Goal: Task Accomplishment & Management: Complete application form

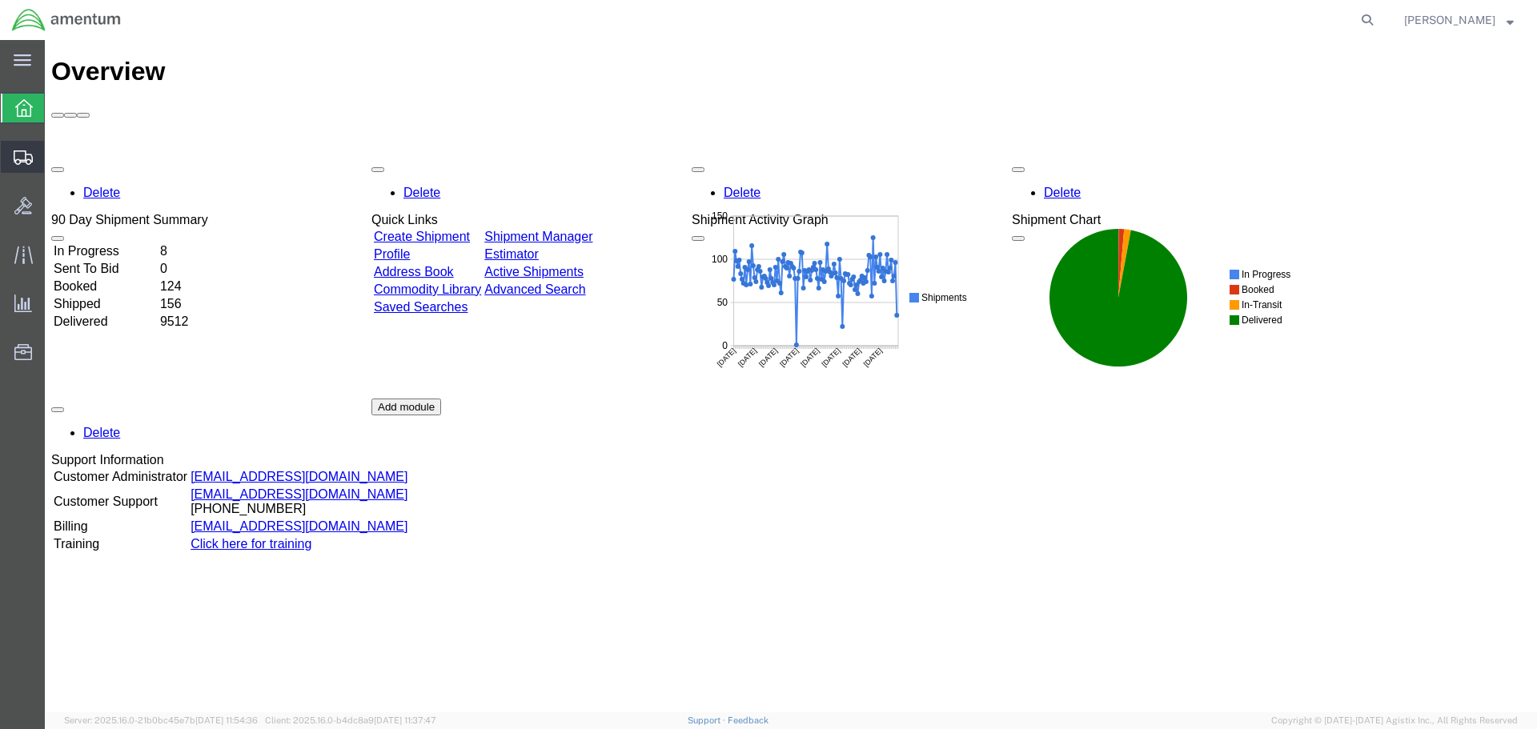
click at [0, 0] on span "Create Shipment" at bounding box center [0, 0] width 0 height 0
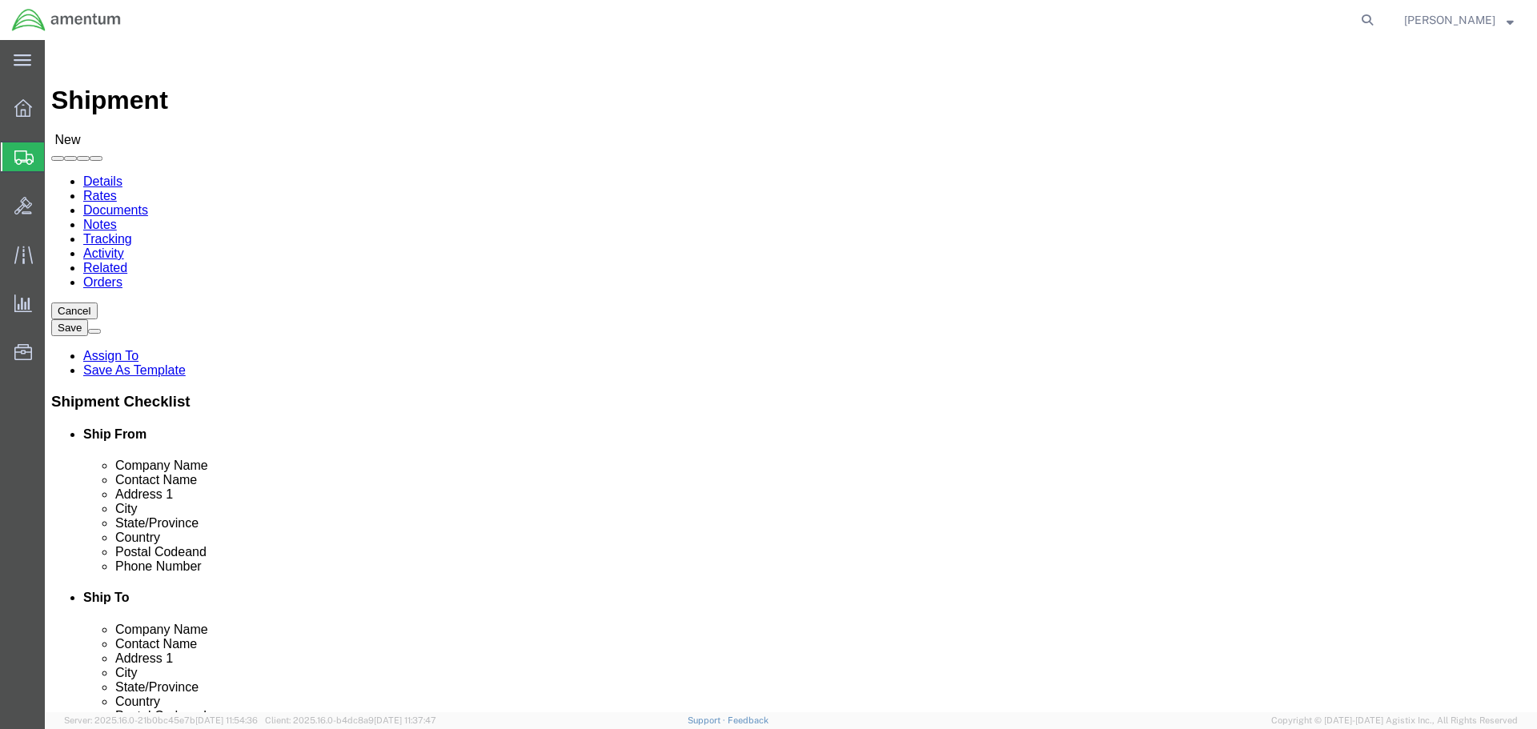
select select
type input "EFO"
select select "49831"
select select "[GEOGRAPHIC_DATA]"
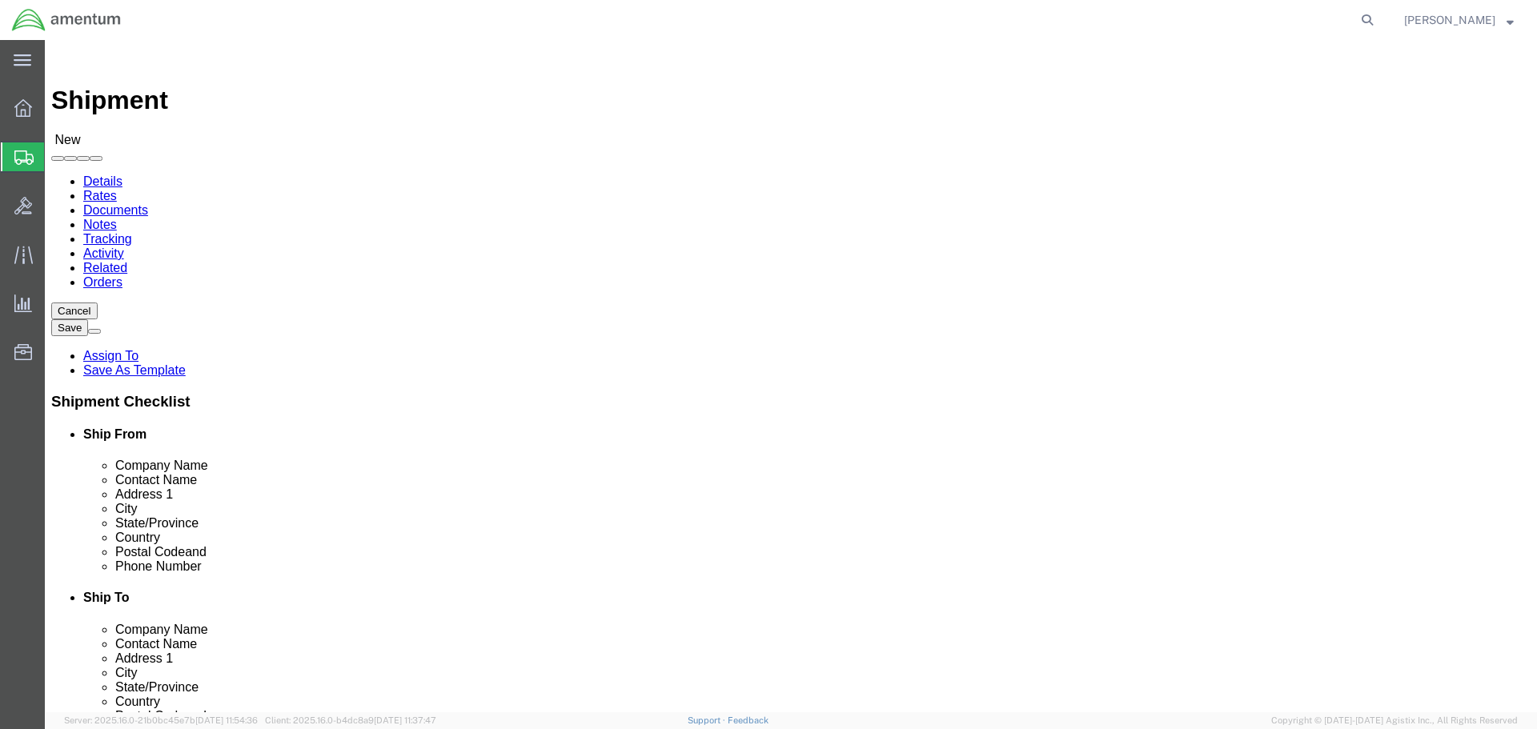
drag, startPoint x: 460, startPoint y: 575, endPoint x: 35, endPoint y: 514, distance: 429.5
click div "Location [GEOGRAPHIC_DATA], [GEOGRAPHIC_DATA] My Profile Location [PHONE_NUMBER…"
paste input "[PERSON_NAME].[PERSON_NAME]@associates."
type input "[PERSON_NAME][EMAIL_ADDRESS][PERSON_NAME][DOMAIN_NAME]"
click input "text"
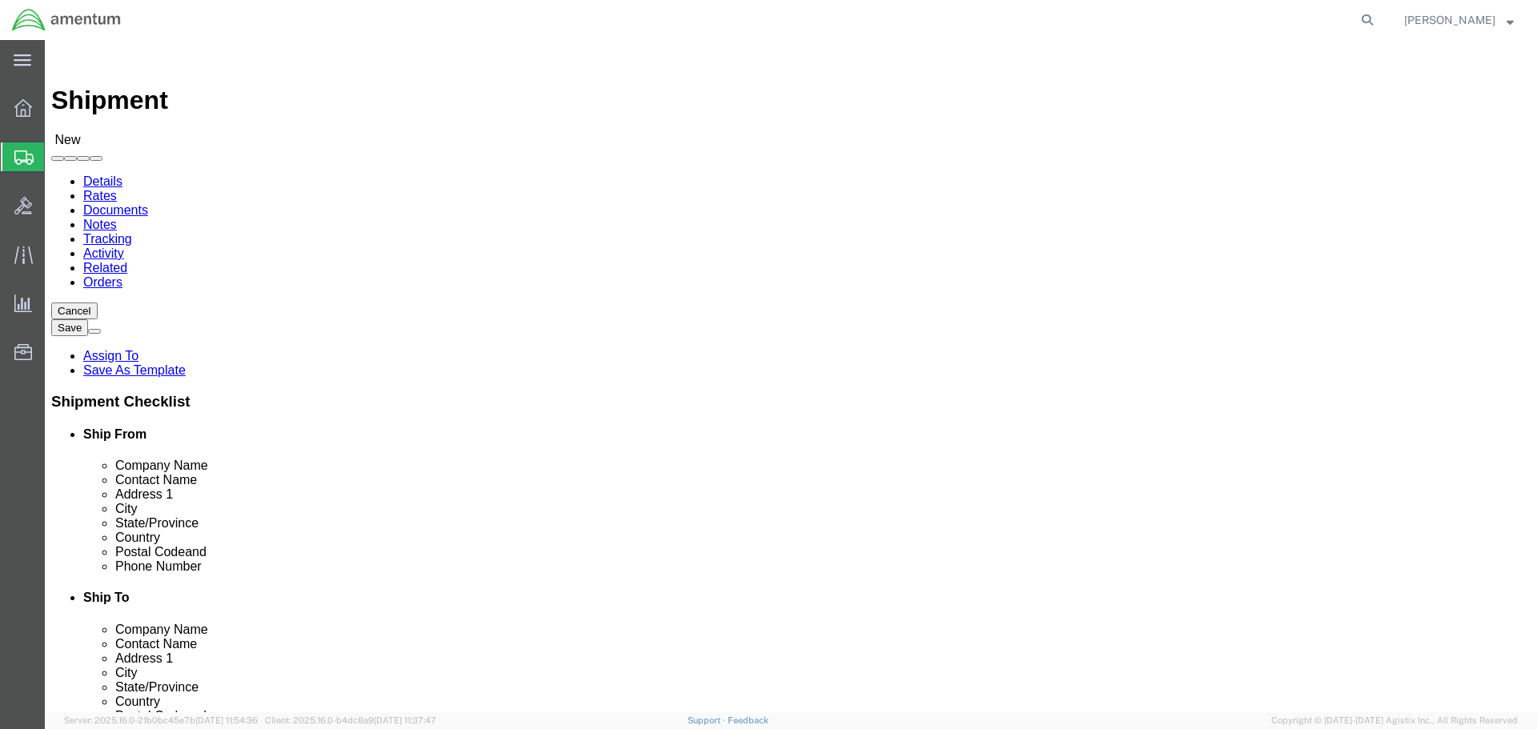
click input "PRECISION"
type input "PRECISION"
click div "- PRECISION AVIATION GROUP INC - ([PERSON_NAME]) [STREET_ADDRESS]"
select select "GA"
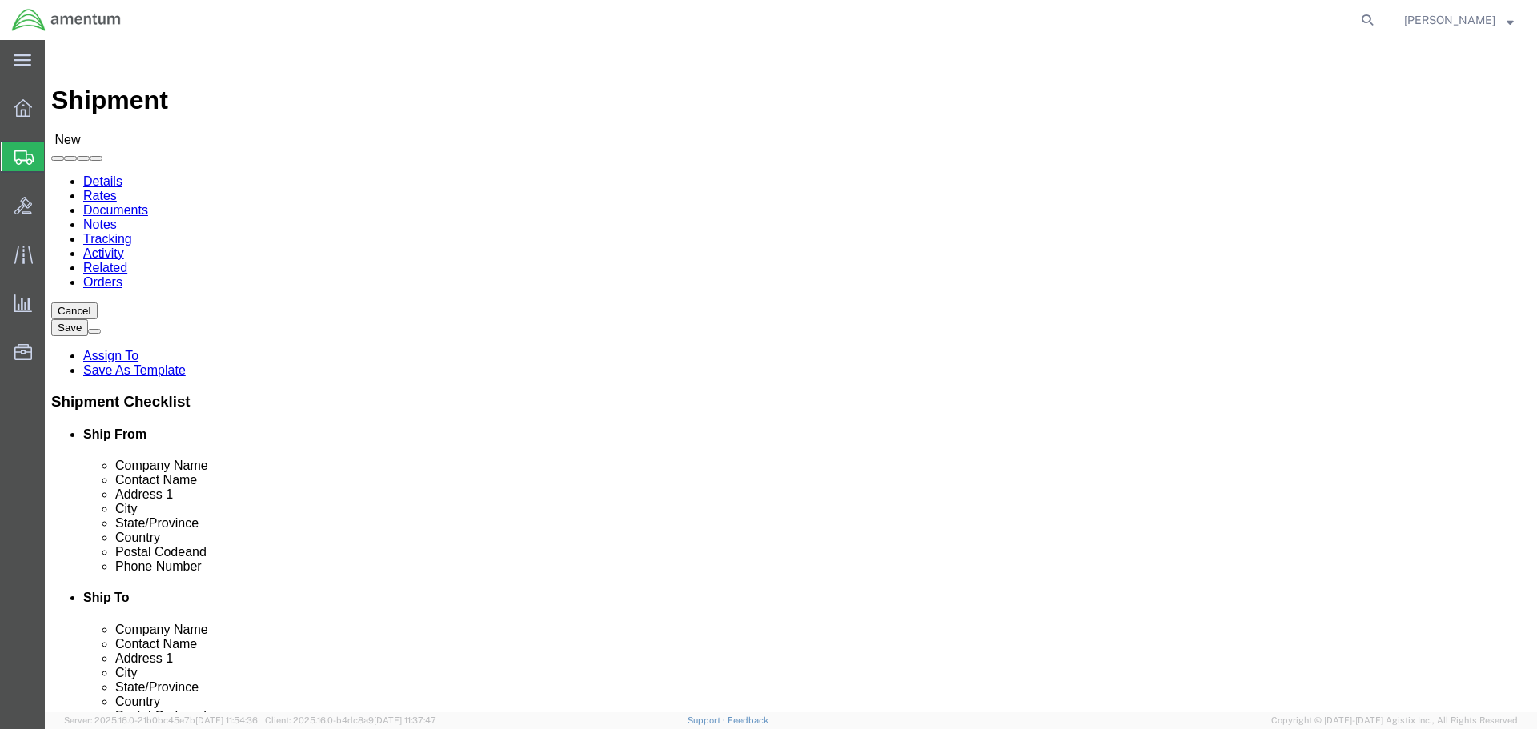
click input "text"
type input ","
click input "text"
type input "K"
drag, startPoint x: 968, startPoint y: 332, endPoint x: 646, endPoint y: 349, distance: 323.0
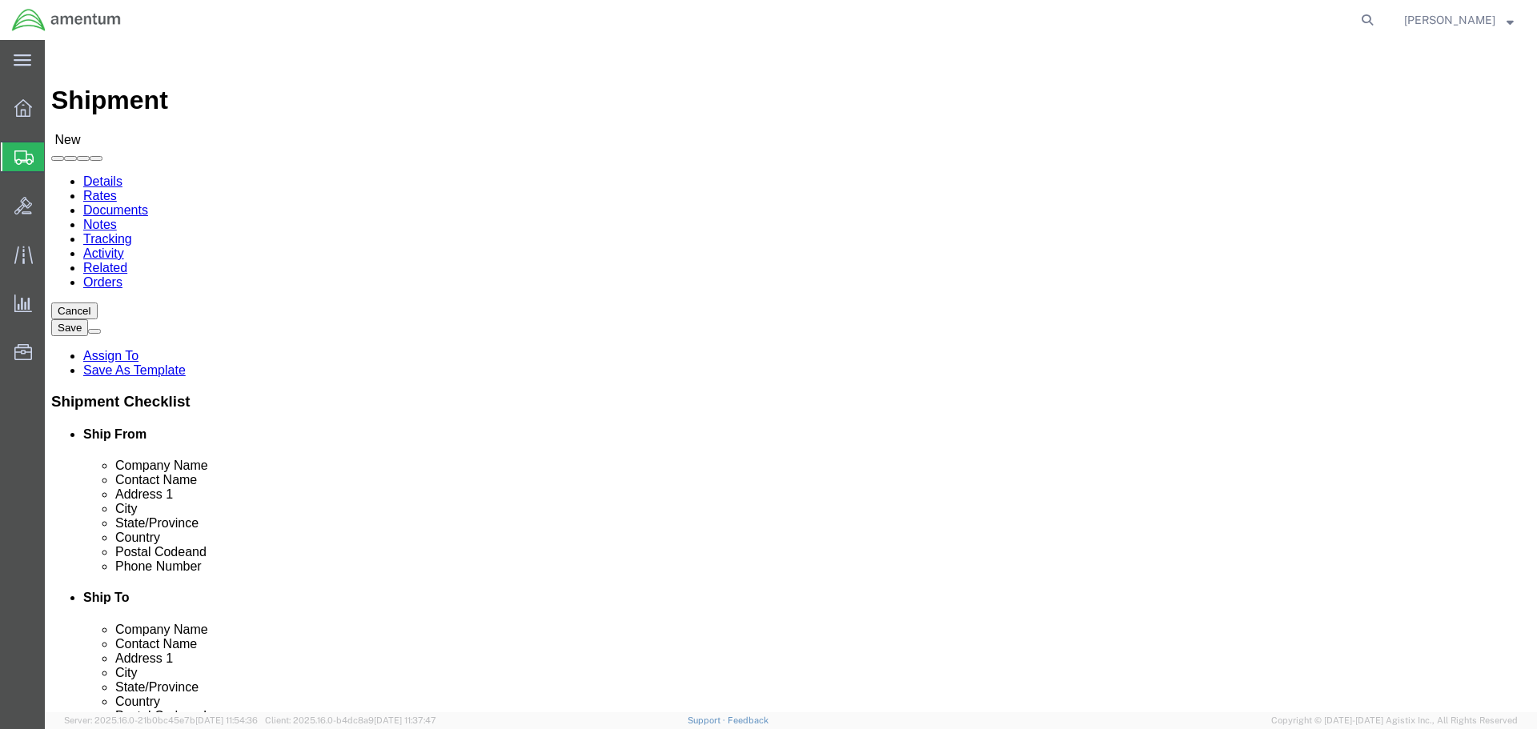
click div "Location My Profile Location [PHONE_NUMBER] [PHONE_NUMBER] [PHONE_NUMBER] [PHON…"
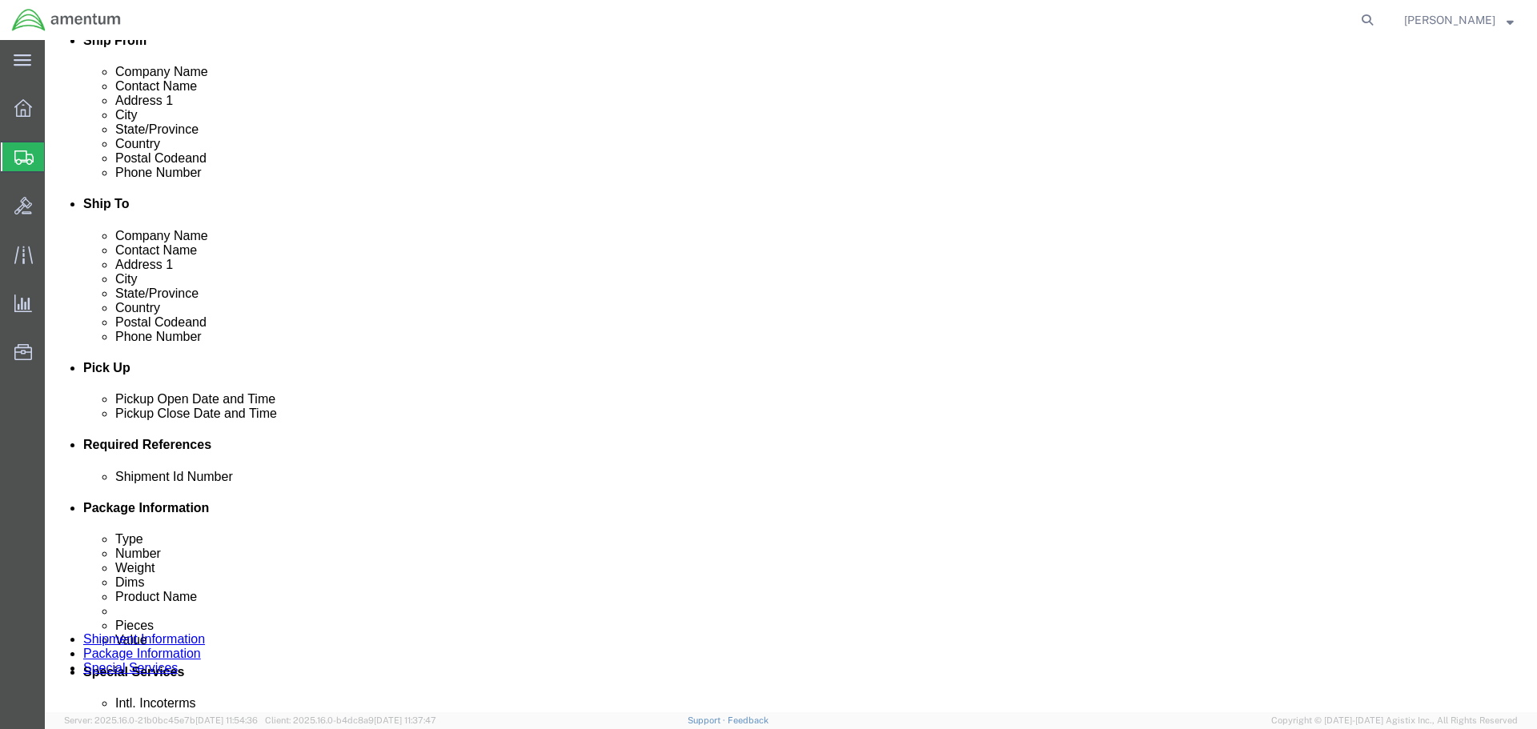
scroll to position [400, 0]
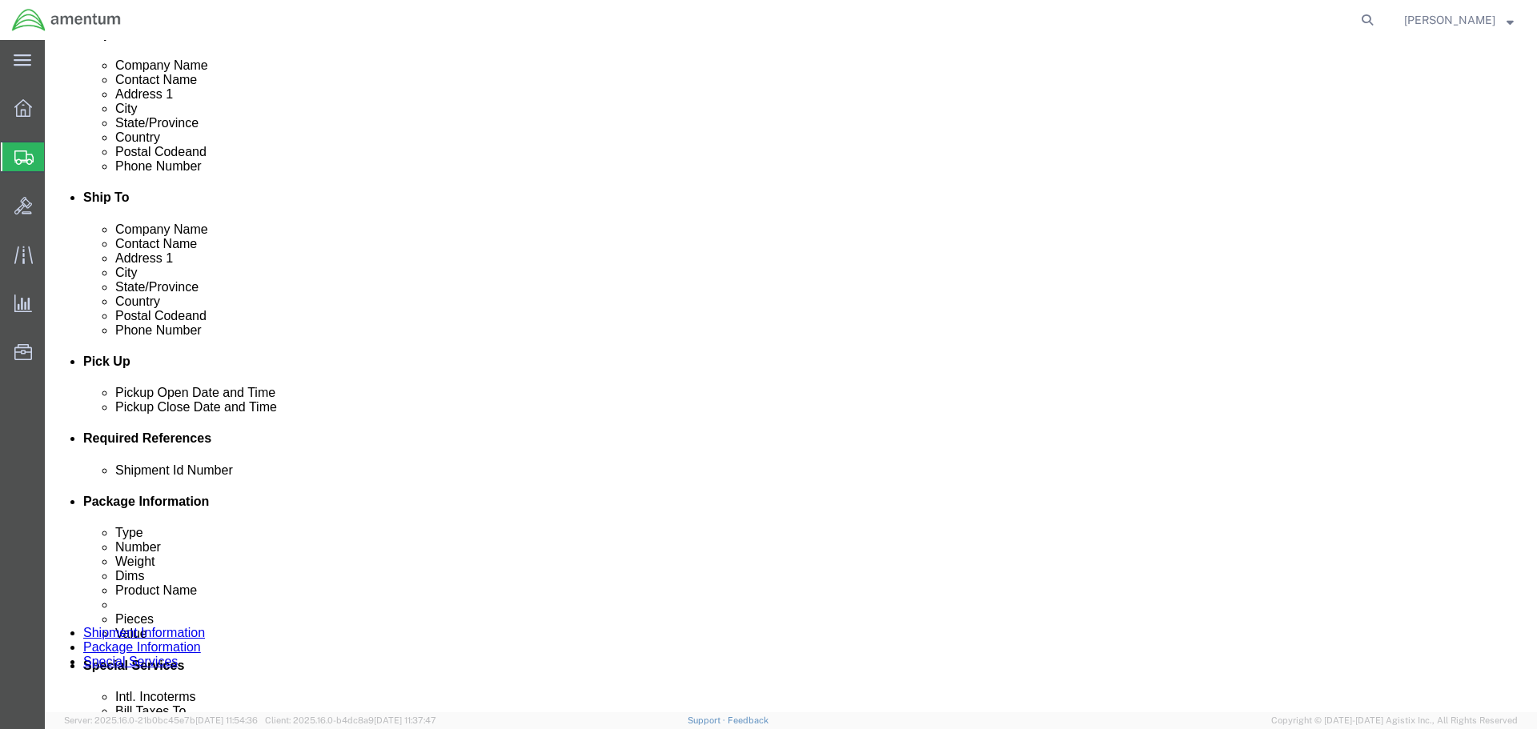
type input "CORES CBP0040089"
click button "Add reference"
click input "text"
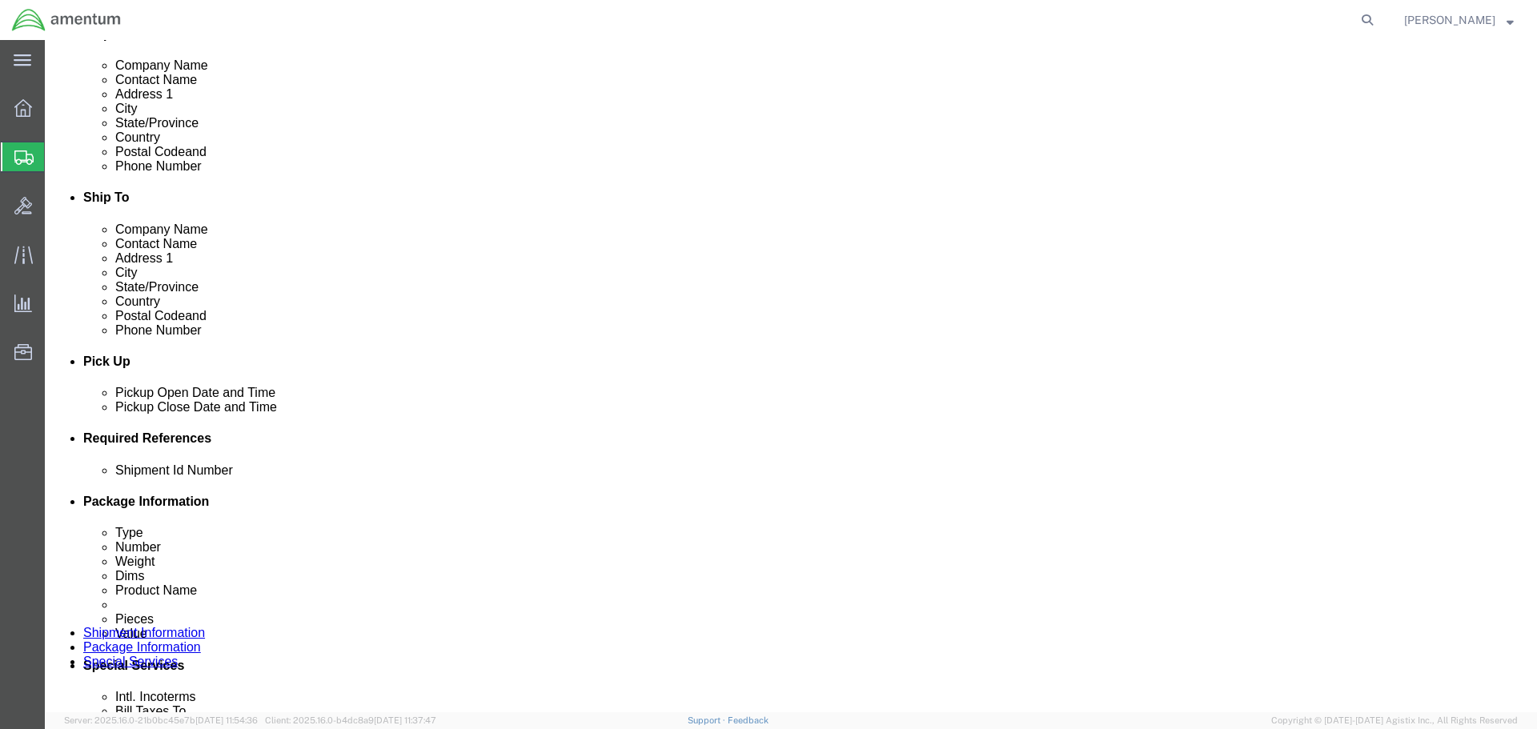
paste input "CORES CBP0040089"
type input "CORES CBP0040089"
select select "CUSTREF"
paste input "CORES CBP0040089"
type input "CORES CBP0040089"
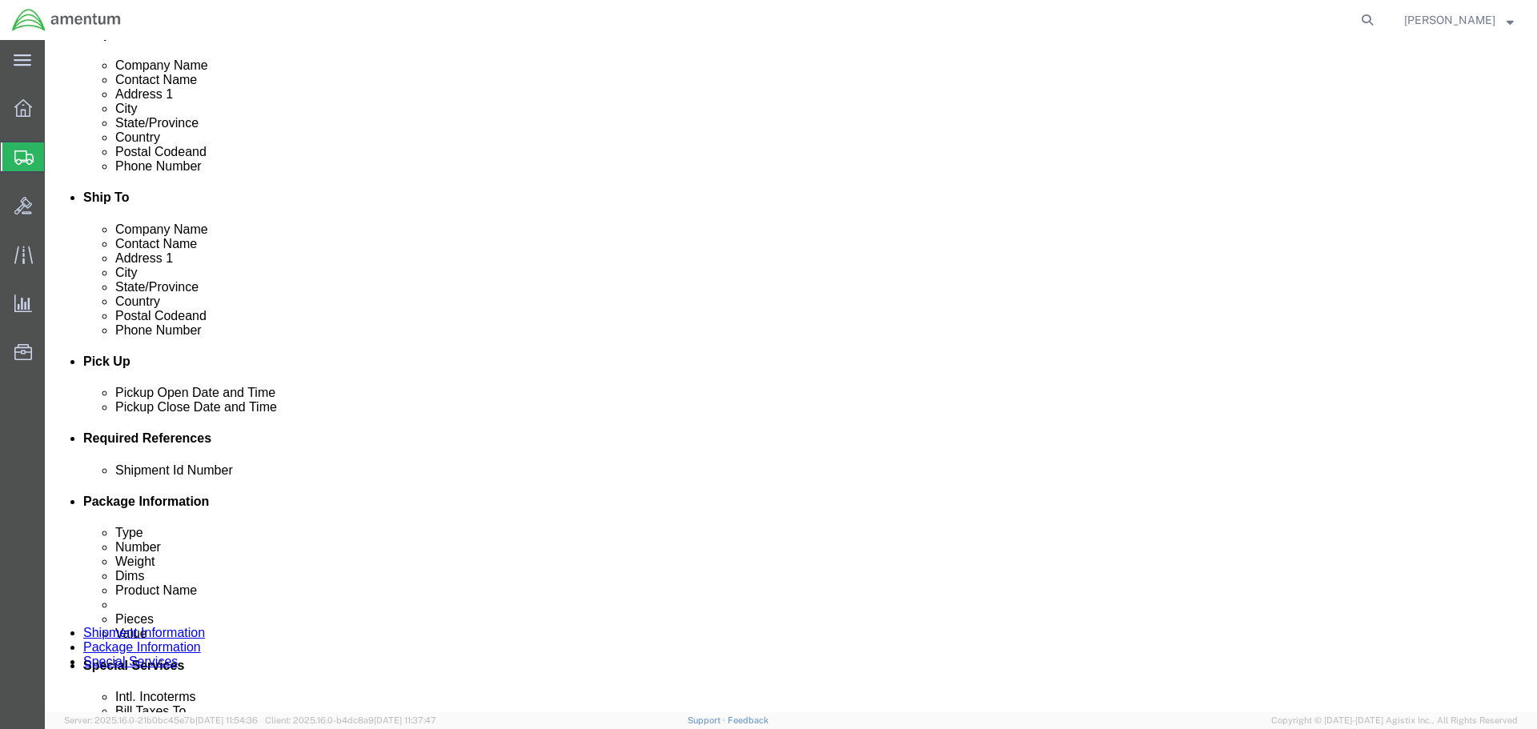
select select "DEPT"
type input "CBP"
select select "PROJNUM"
type input "6118.03.03.2219.000.NLS.0000"
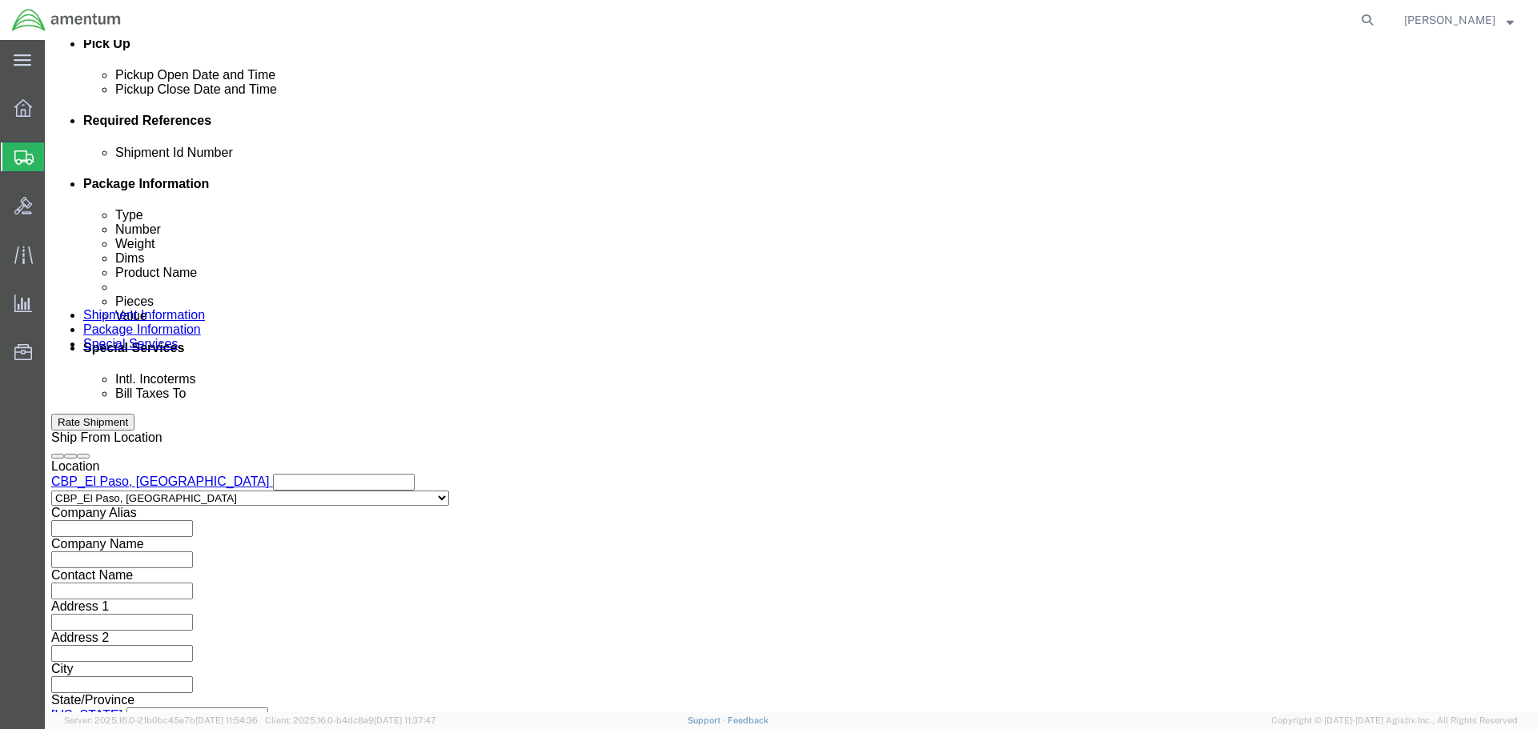
scroll to position [732, 0]
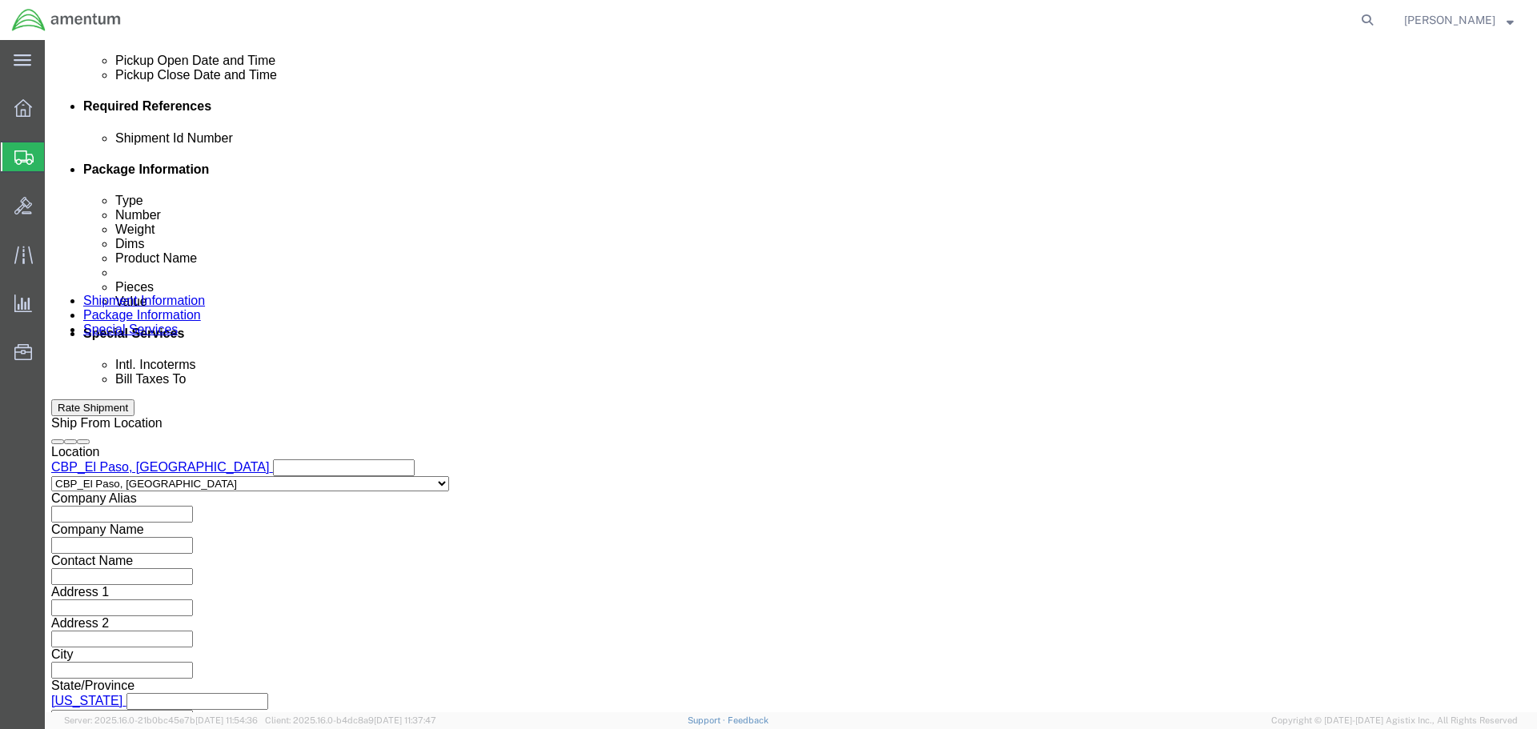
click button "Continue"
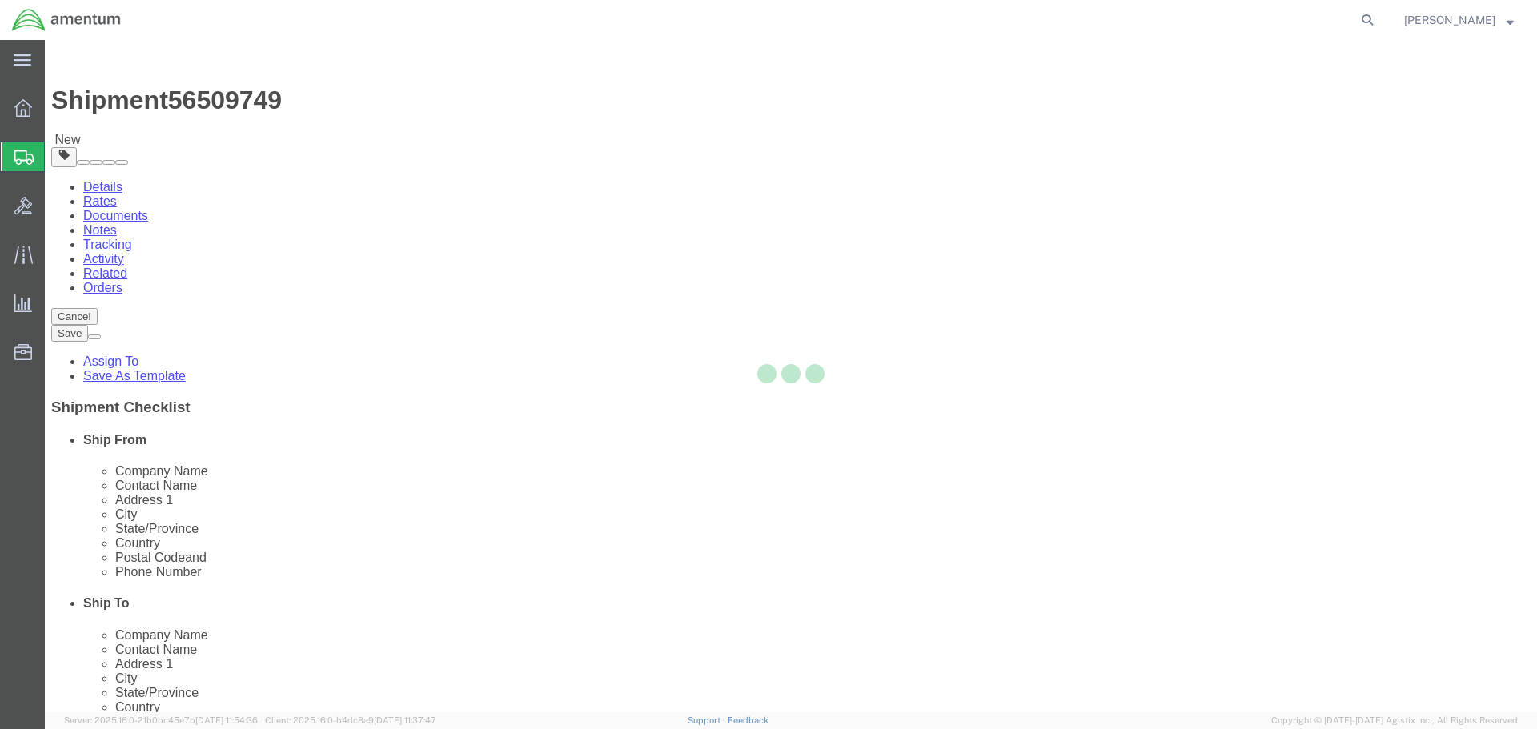
select select "CBOX"
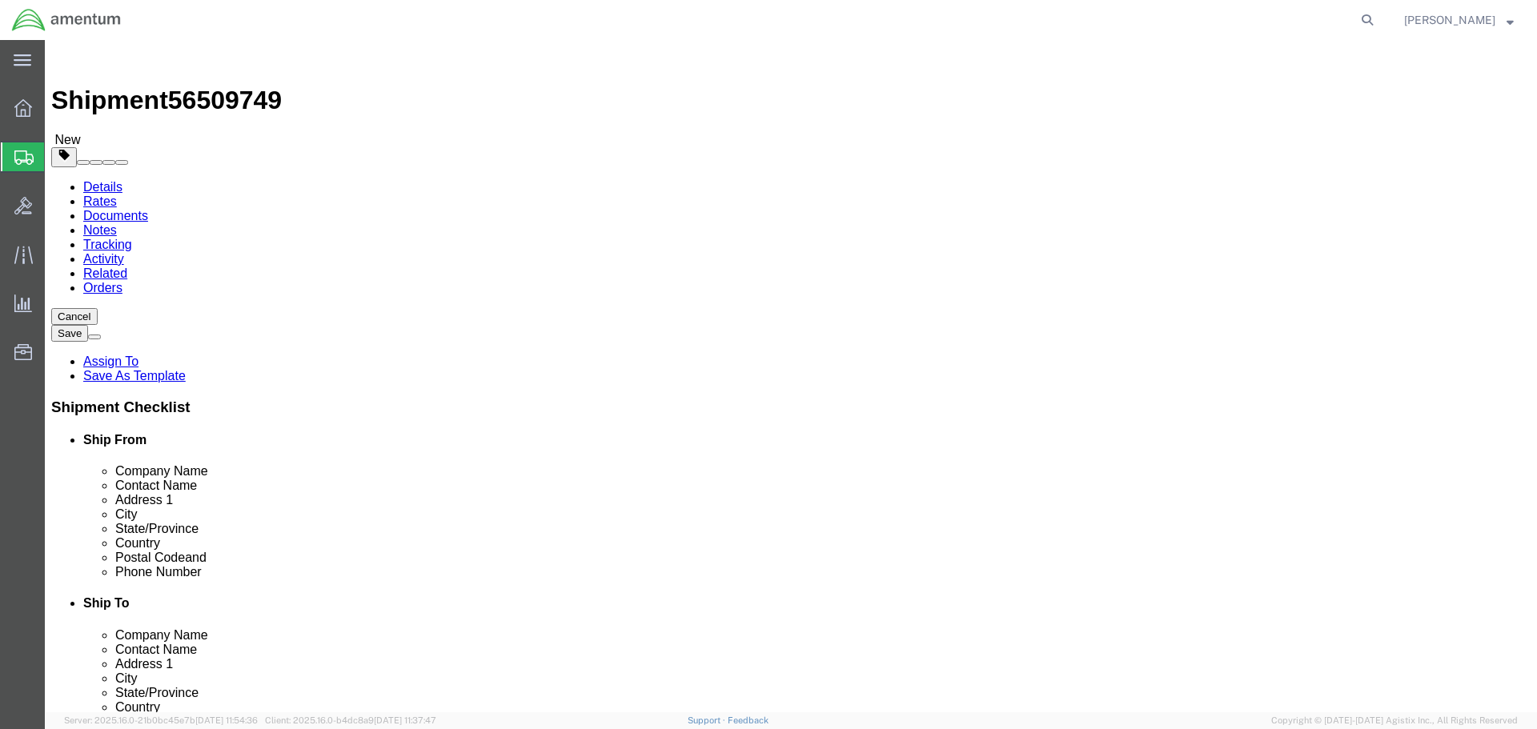
click input "1"
type input "55"
type input "23"
type input "14"
type input "90"
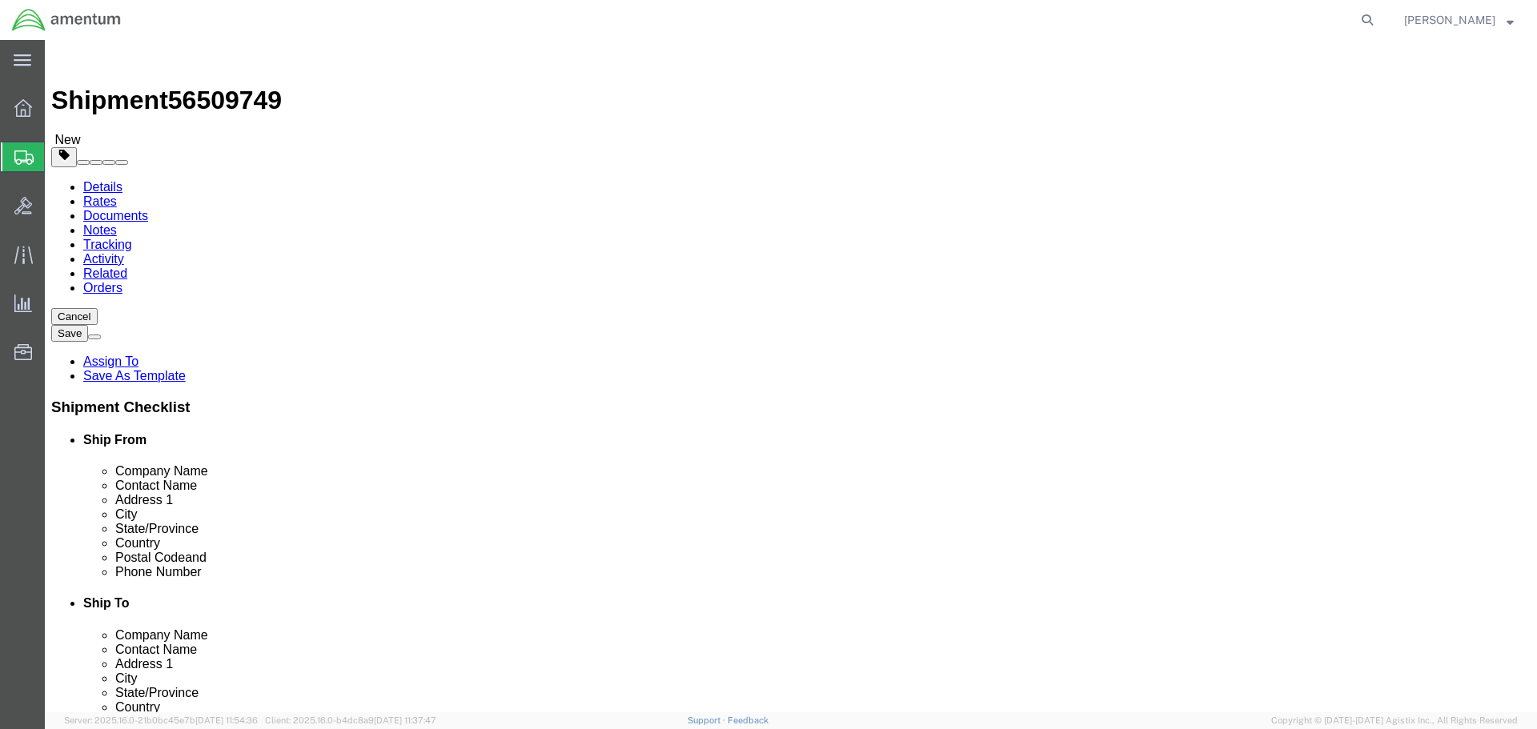
click link "Add Content"
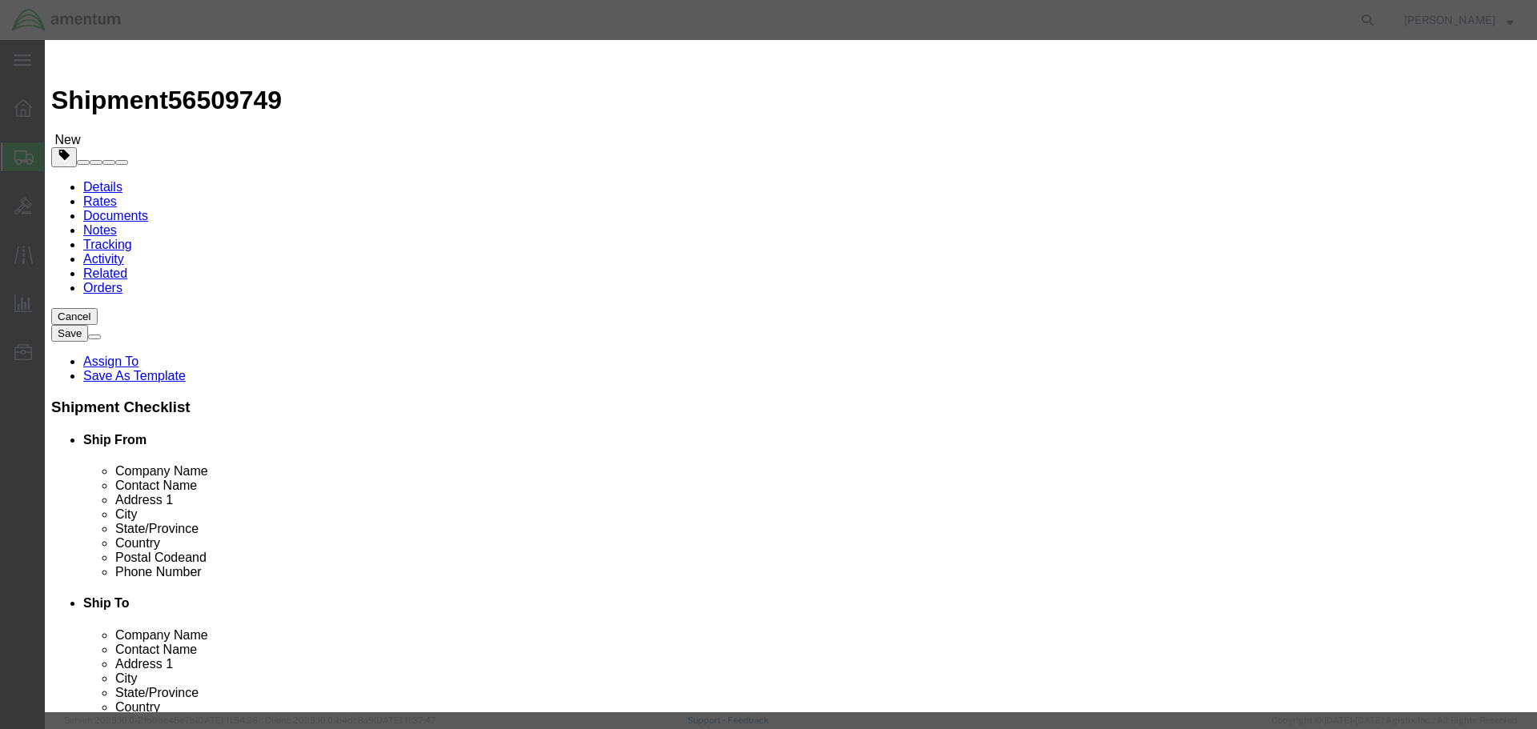
drag, startPoint x: 559, startPoint y: 118, endPoint x: 549, endPoint y: 124, distance: 11.1
click input "text"
type input "AIRCRAFT PARTS"
type input "1"
type input "100"
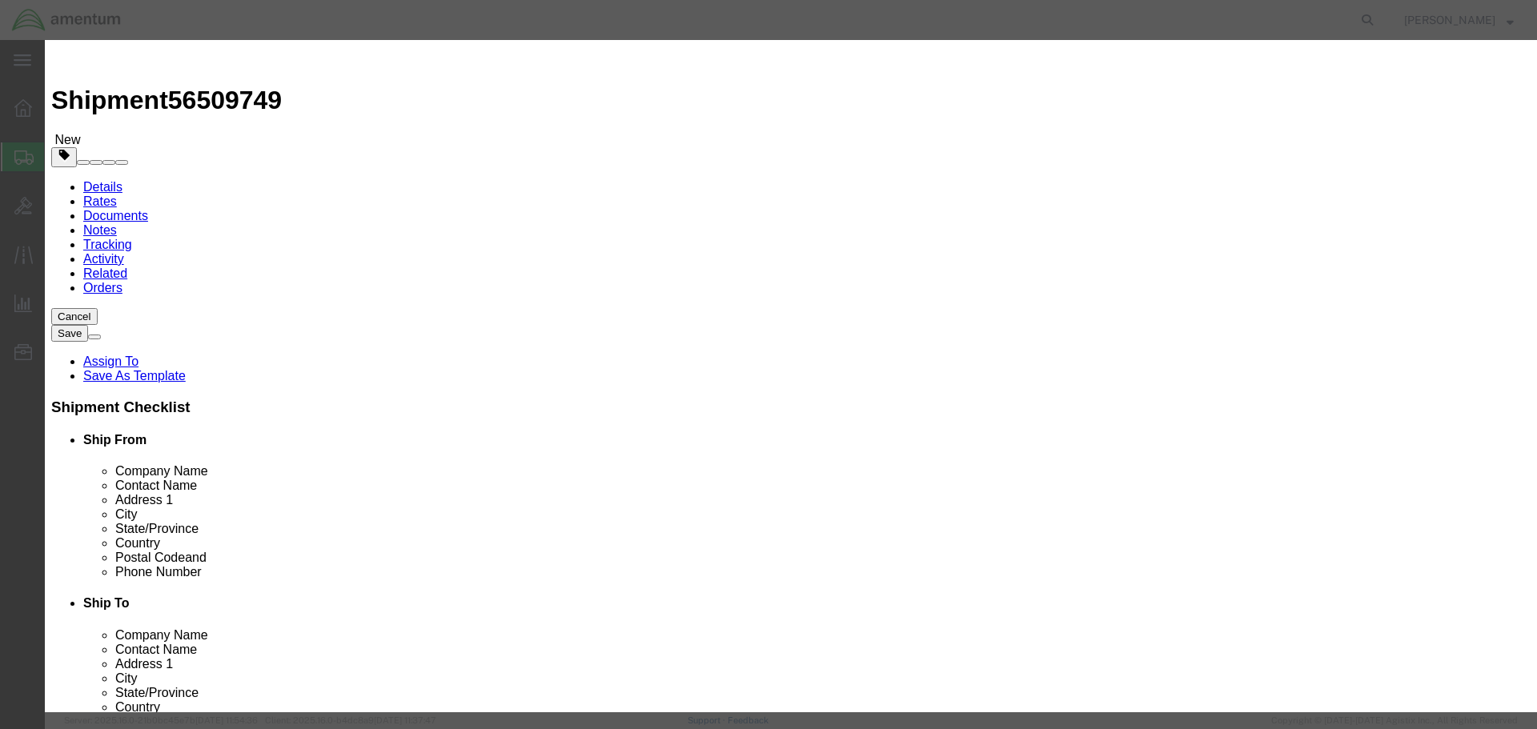
select select "USD"
click button "Save & Close"
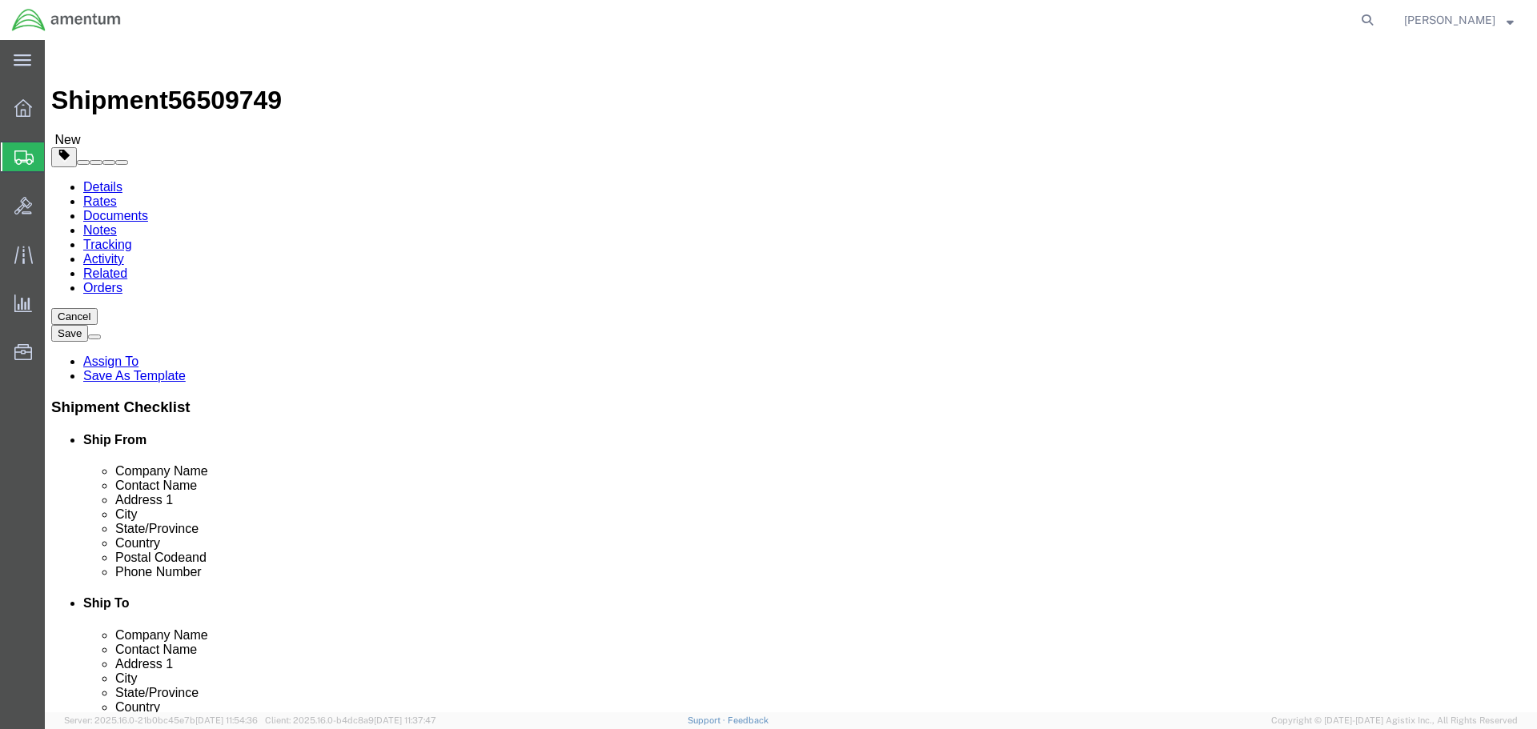
click button "Rate Shipment"
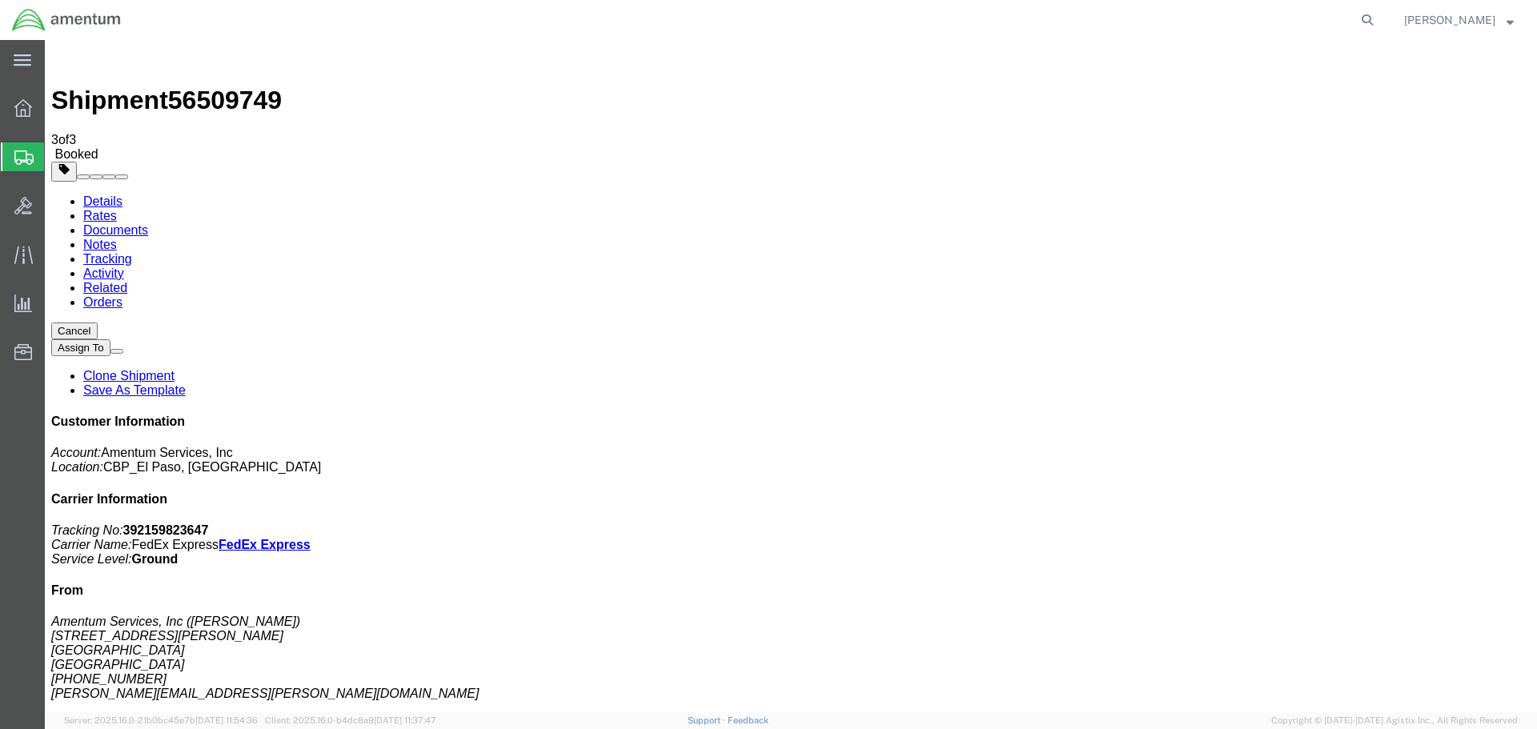
click at [174, 369] on link "Clone Shipment" at bounding box center [128, 376] width 91 height 14
select select "49831"
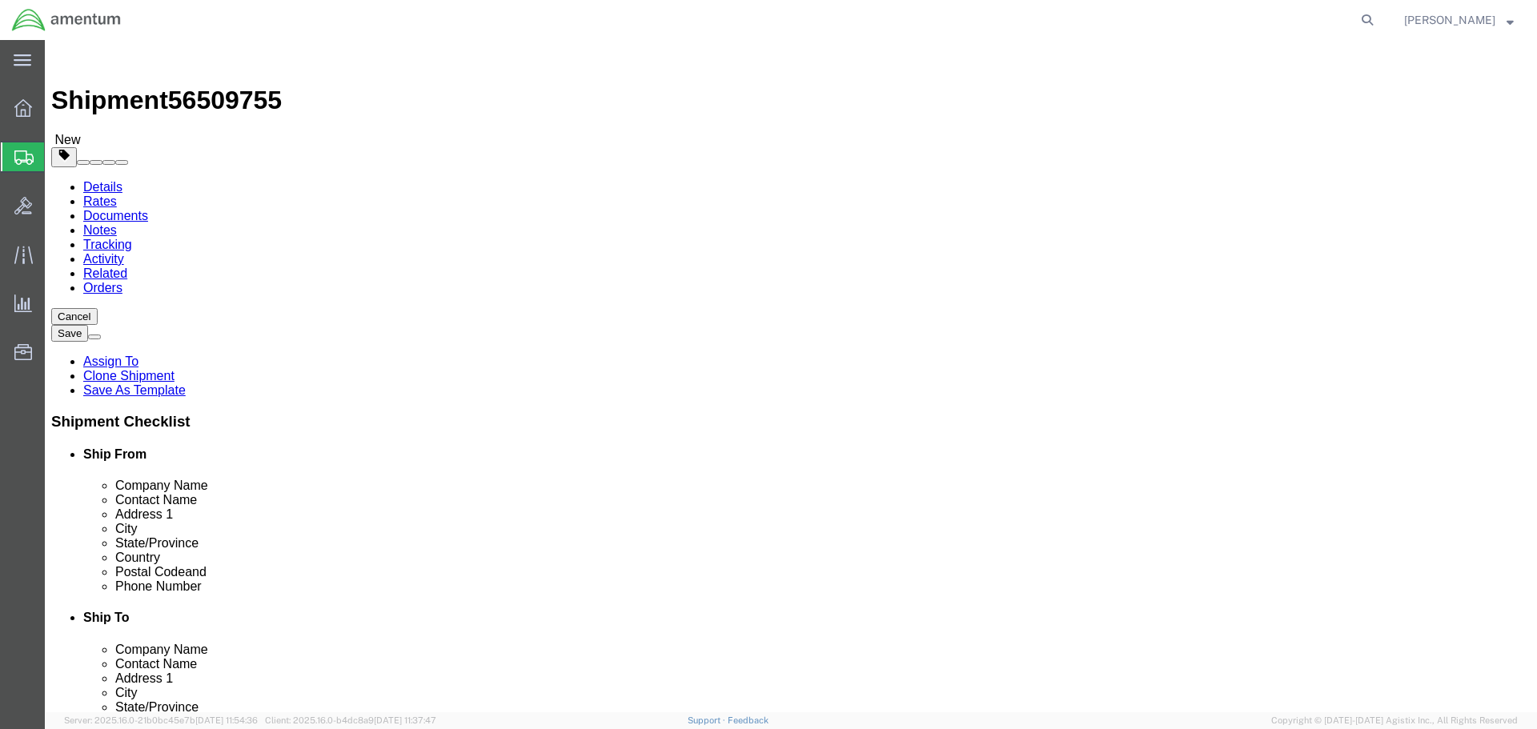
click input "CORES CBP0040089"
drag, startPoint x: 945, startPoint y: 331, endPoint x: 691, endPoint y: 350, distance: 255.2
click div "Location Select Select My Profile Location [PHONE_NUMBER] [PHONE_NUMBER] [PHONE…"
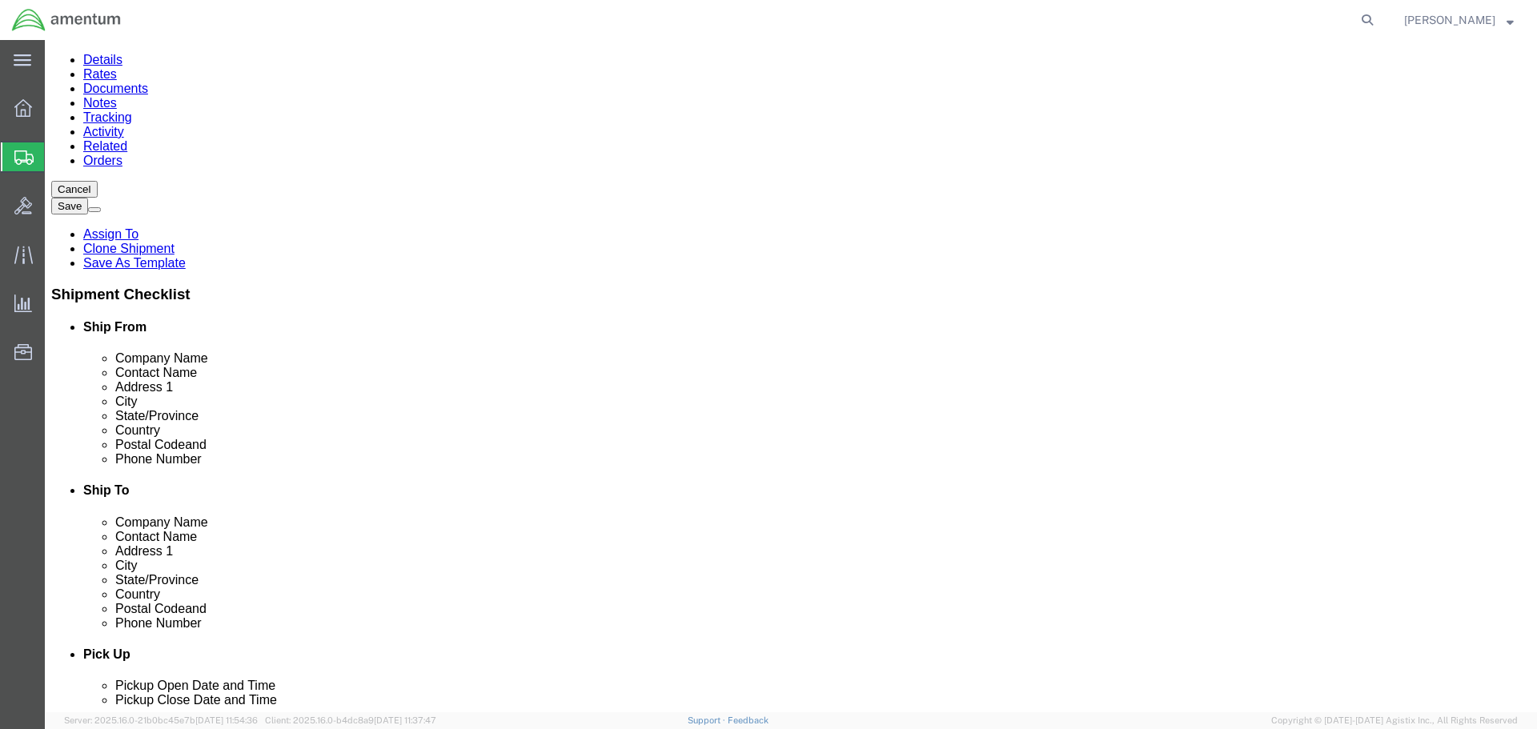
scroll to position [400, 0]
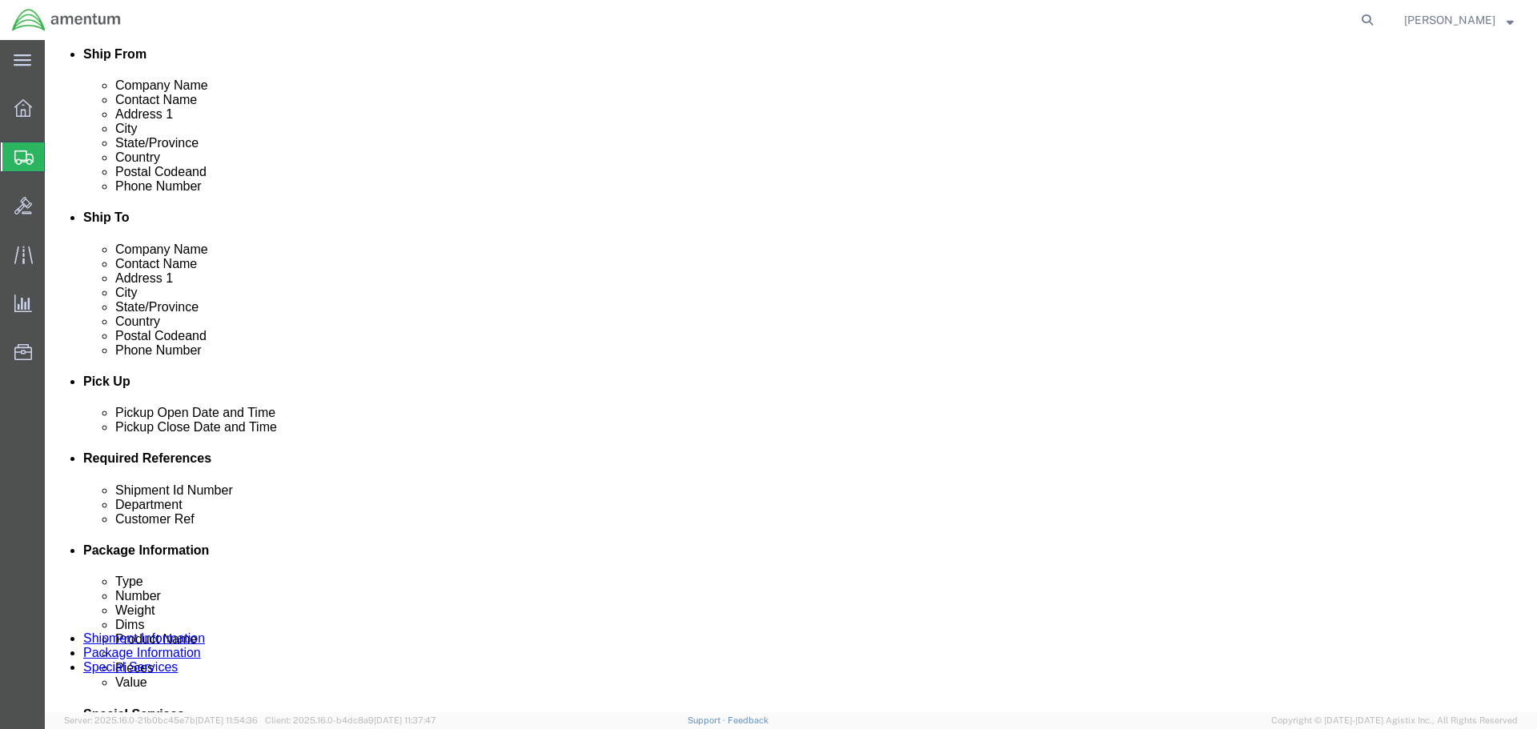
type input "CORES CBP0040273"
drag, startPoint x: 342, startPoint y: 590, endPoint x: 20, endPoint y: 594, distance: 321.8
click div "Shipment Id Number CORES CBP0040089 Select Account Type Activity ID Airline App…"
paste input "273"
type input "CORES CBP0040273"
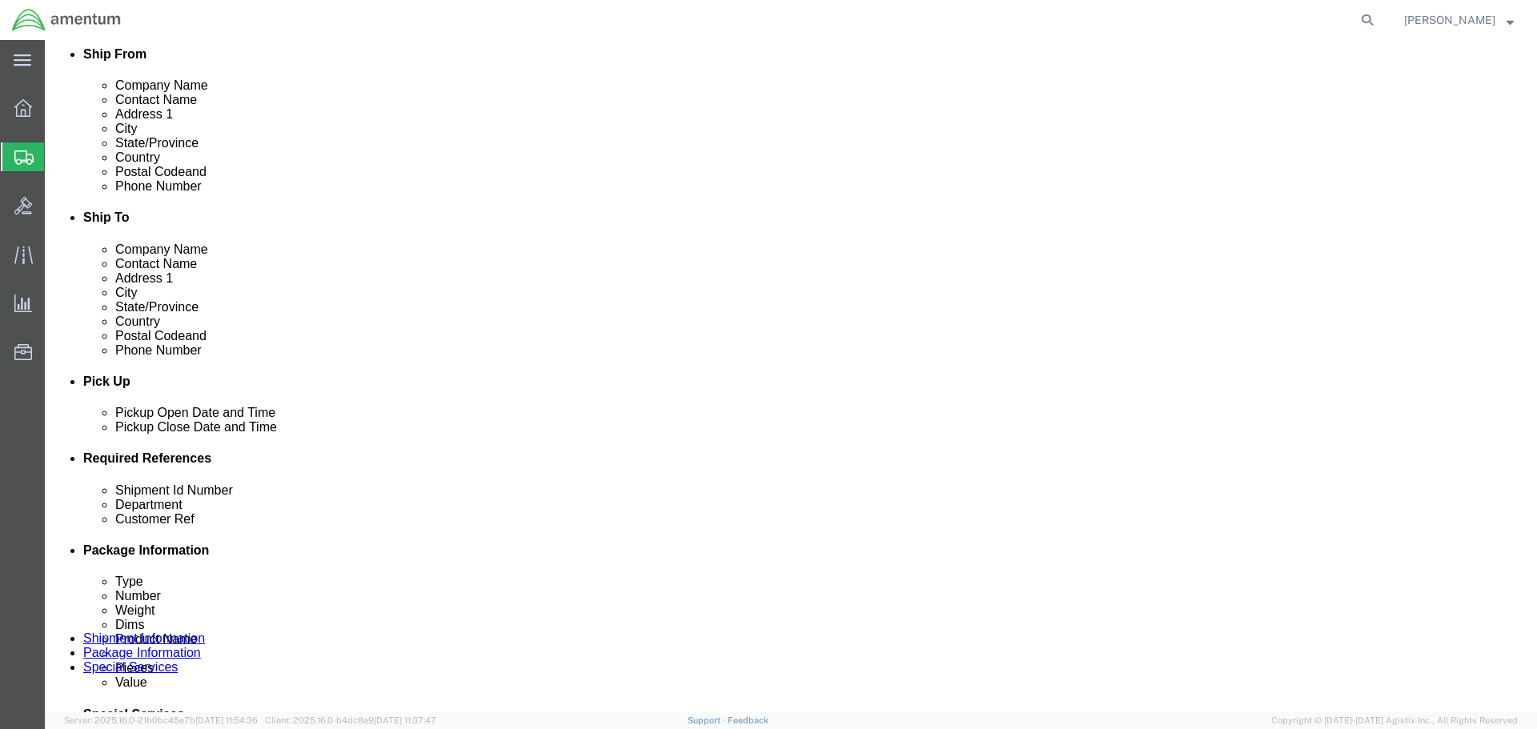
paste input "273"
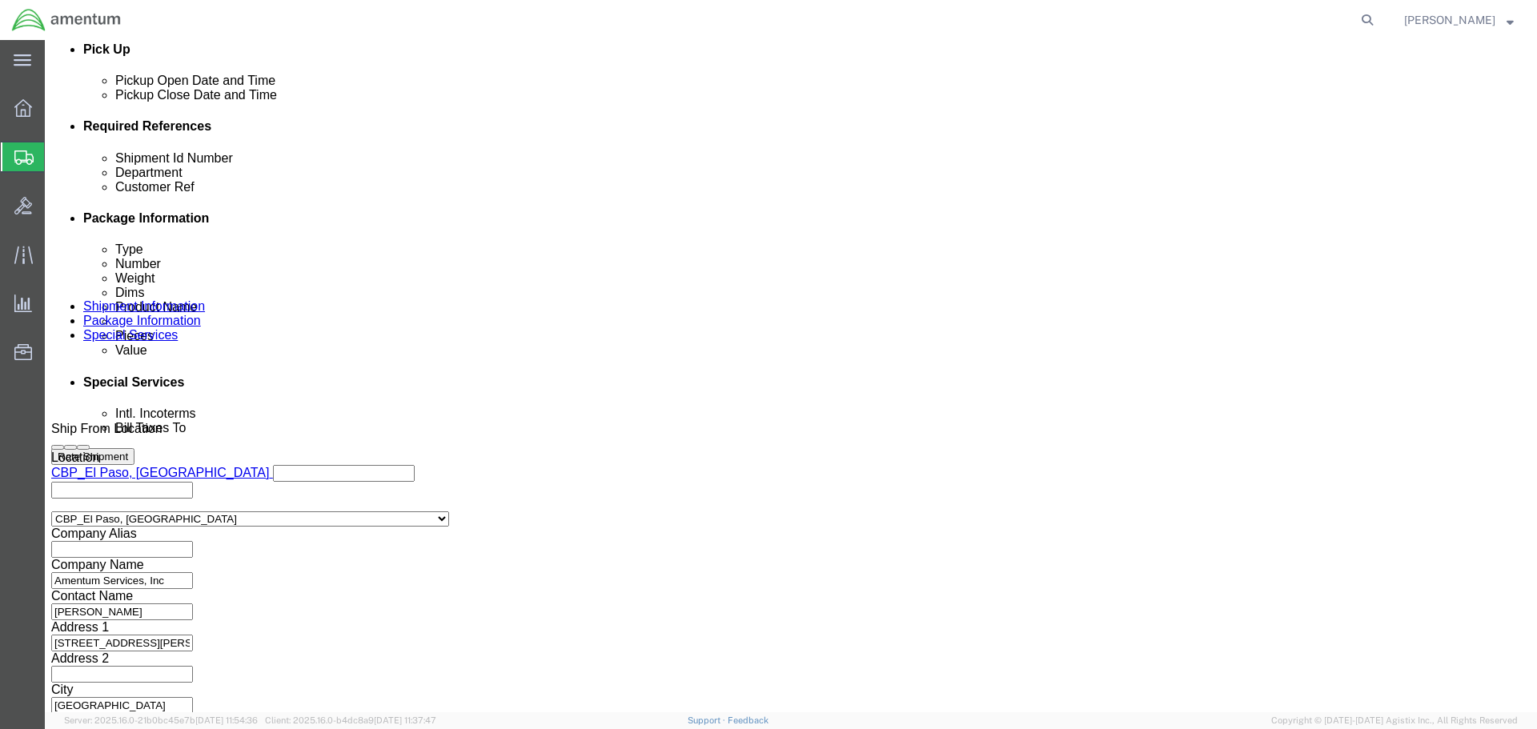
type input "CORES CBP0040273"
click button "Rate Shipment"
